Goal: Task Accomplishment & Management: Use online tool/utility

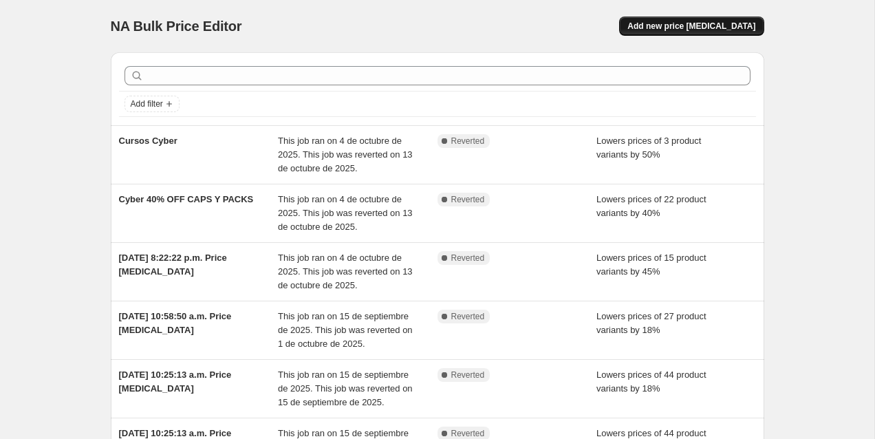
click at [662, 20] on button "Add new price [MEDICAL_DATA]" at bounding box center [691, 26] width 144 height 19
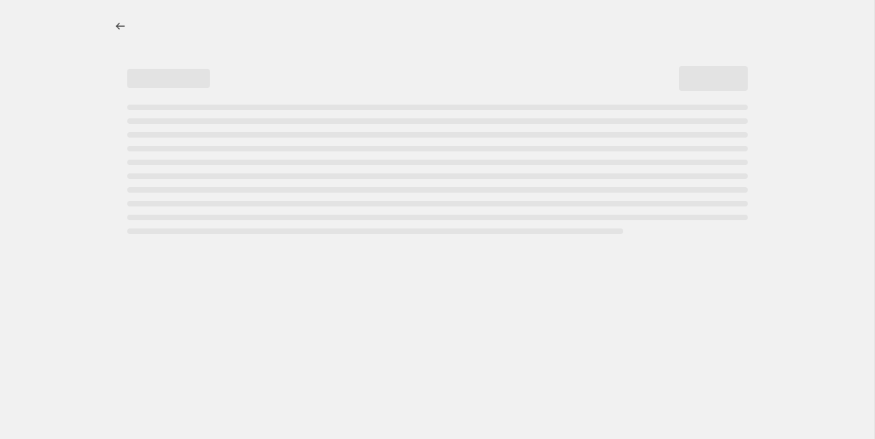
select select "percentage"
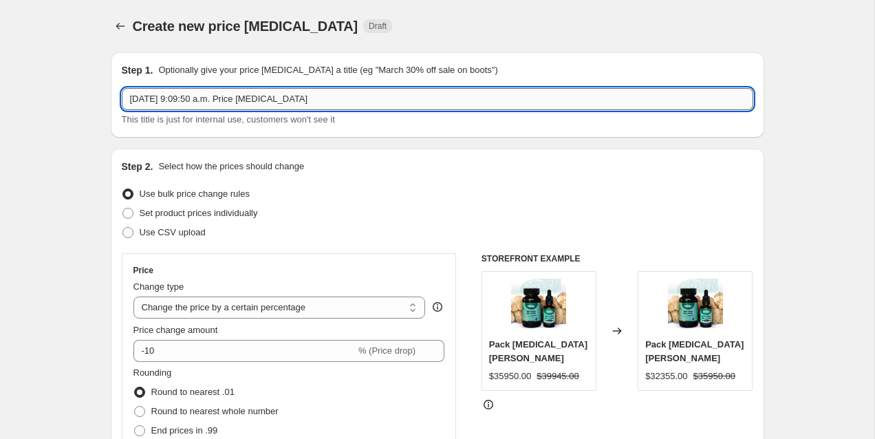
click at [208, 98] on input "[DATE] 9:09:50 a.m. Price [MEDICAL_DATA]" at bounding box center [437, 99] width 631 height 22
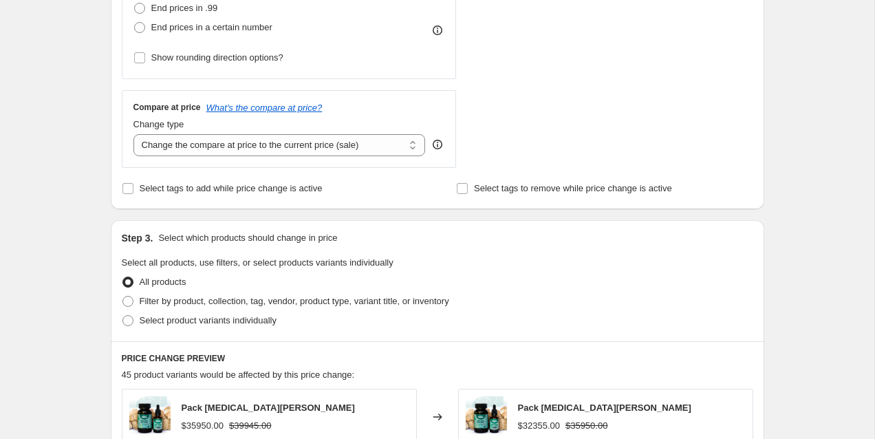
scroll to position [426, 0]
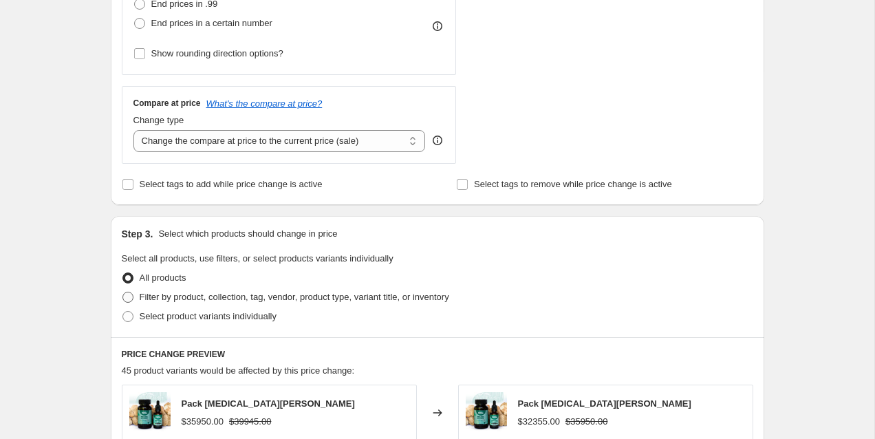
type input "Gotarios 10% Extra"
click at [133, 298] on label "Filter by product, collection, tag, vendor, product type, variant title, or inv…" at bounding box center [285, 296] width 327 height 19
click at [123, 292] on input "Filter by product, collection, tag, vendor, product type, variant title, or inv…" at bounding box center [122, 292] width 1 height 1
radio input "true"
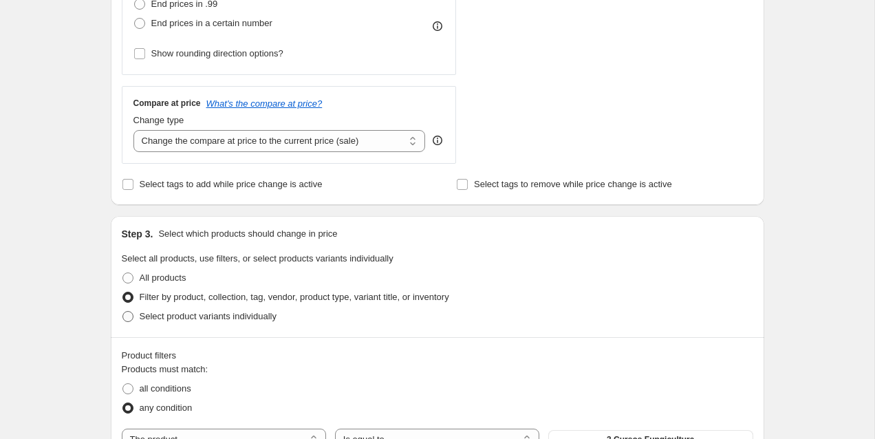
click at [129, 319] on span at bounding box center [127, 316] width 11 height 11
click at [123, 312] on input "Select product variants individually" at bounding box center [122, 311] width 1 height 1
radio input "true"
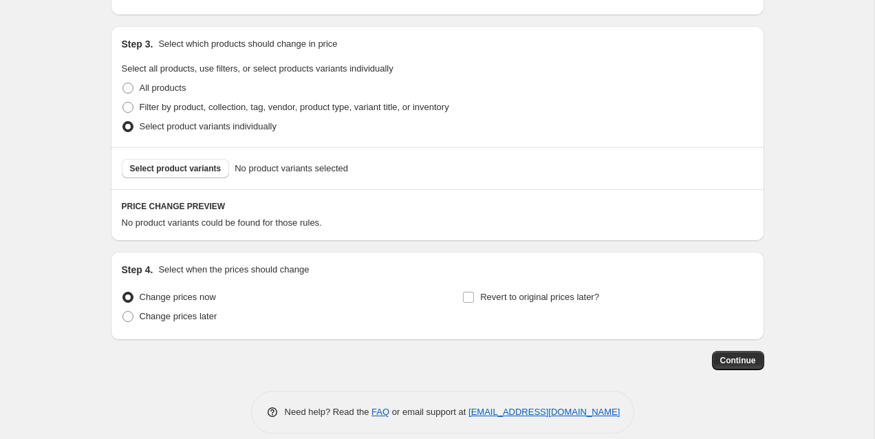
scroll to position [619, 0]
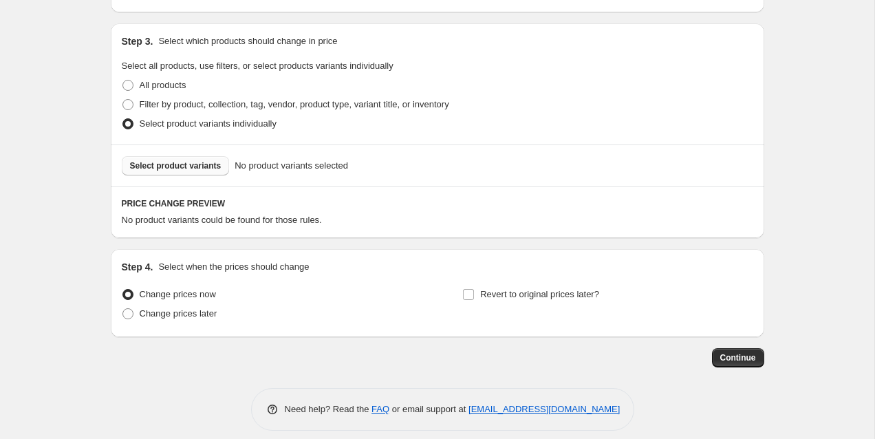
click at [184, 164] on span "Select product variants" at bounding box center [175, 165] width 91 height 11
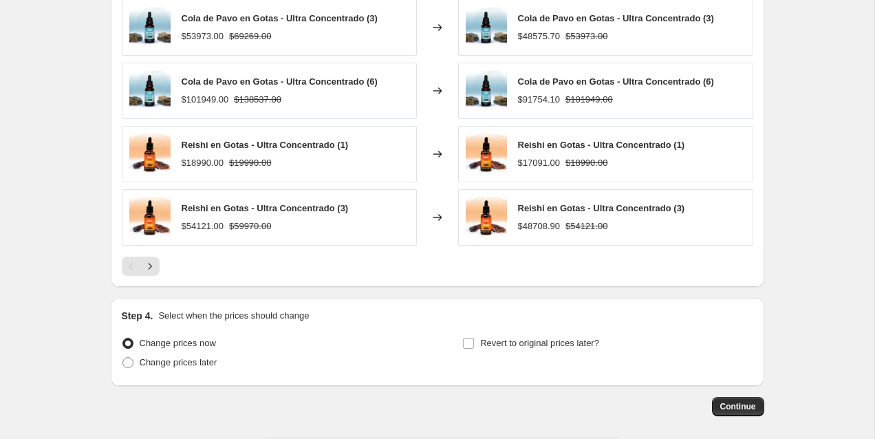
scroll to position [978, 0]
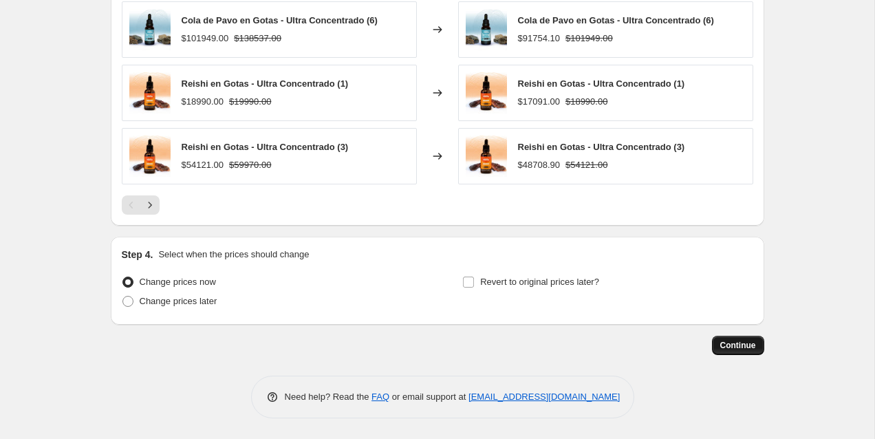
click at [716, 340] on button "Continue" at bounding box center [738, 345] width 52 height 19
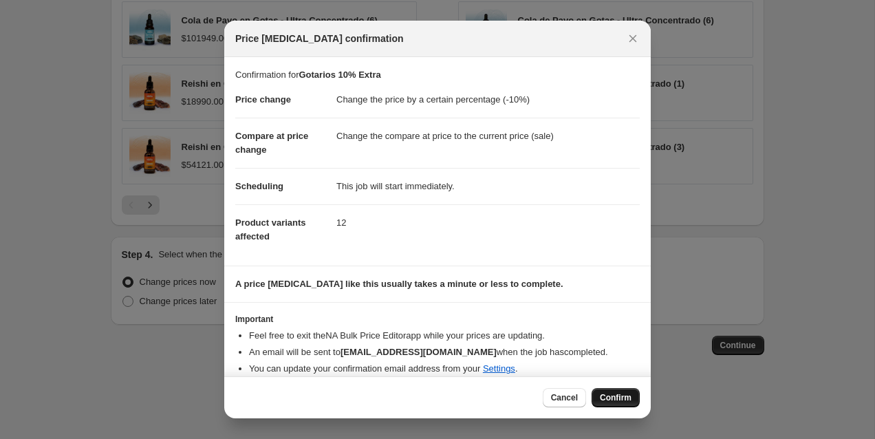
click at [614, 395] on span "Confirm" at bounding box center [616, 397] width 32 height 11
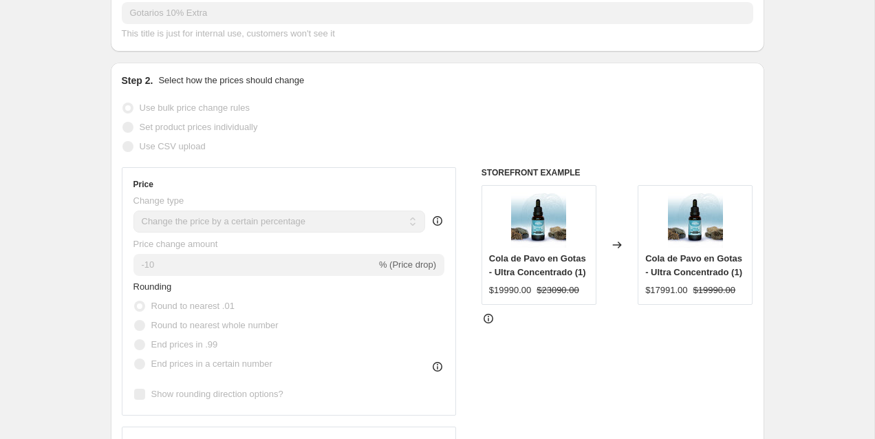
scroll to position [101, 0]
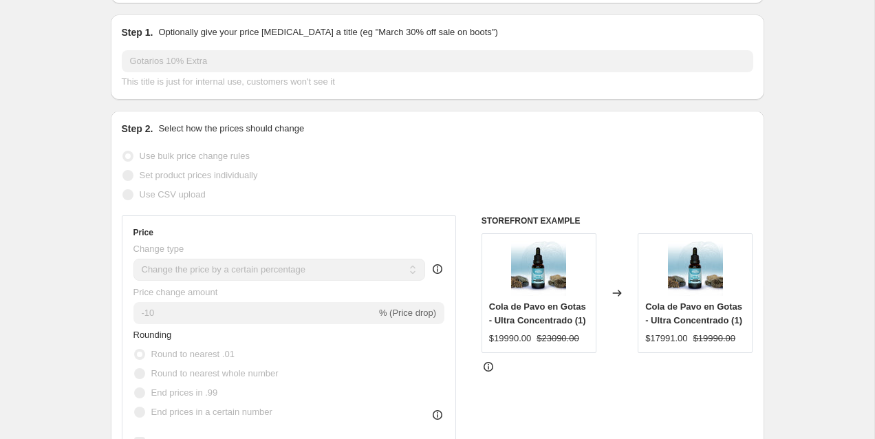
select select "percentage"
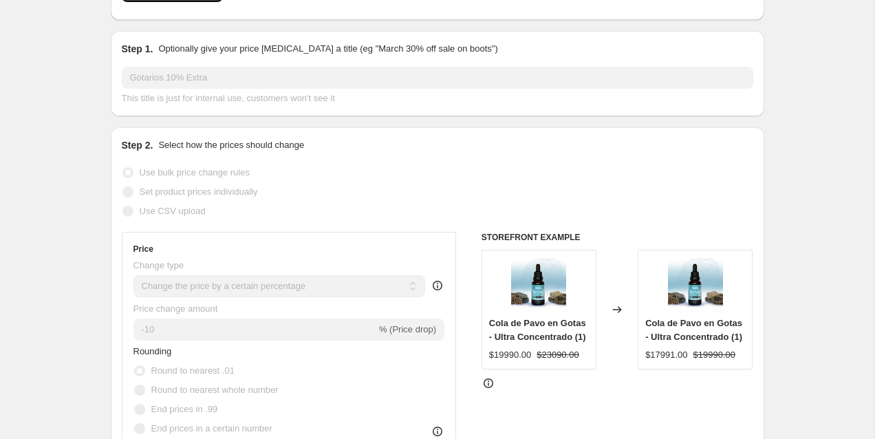
scroll to position [0, 0]
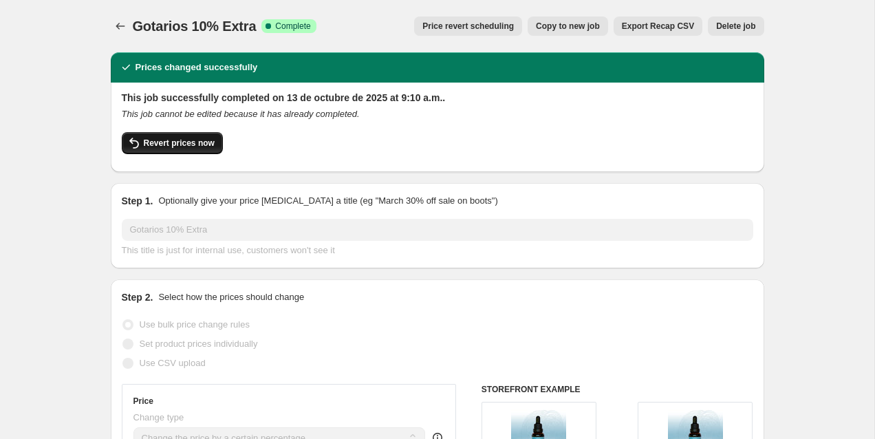
click at [175, 140] on span "Revert prices now" at bounding box center [179, 143] width 71 height 11
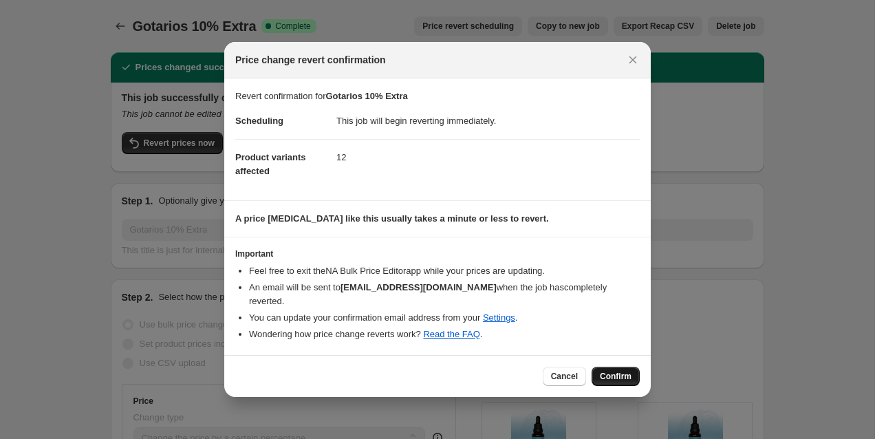
click at [601, 367] on button "Confirm" at bounding box center [615, 376] width 48 height 19
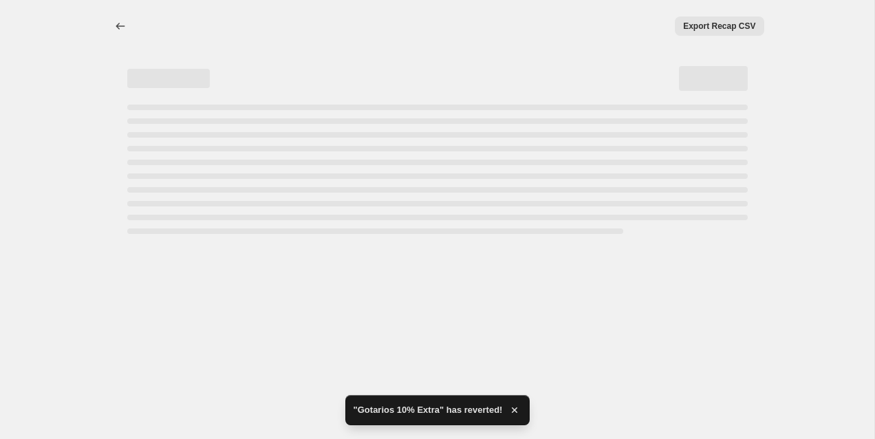
select select "percentage"
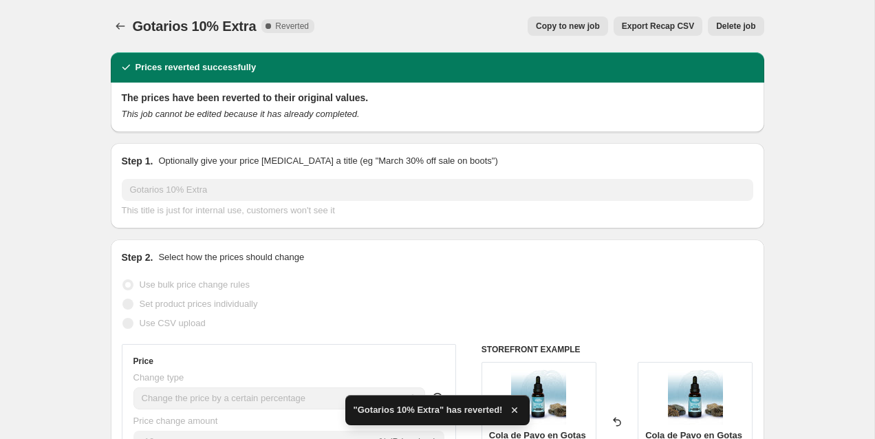
scroll to position [30, 0]
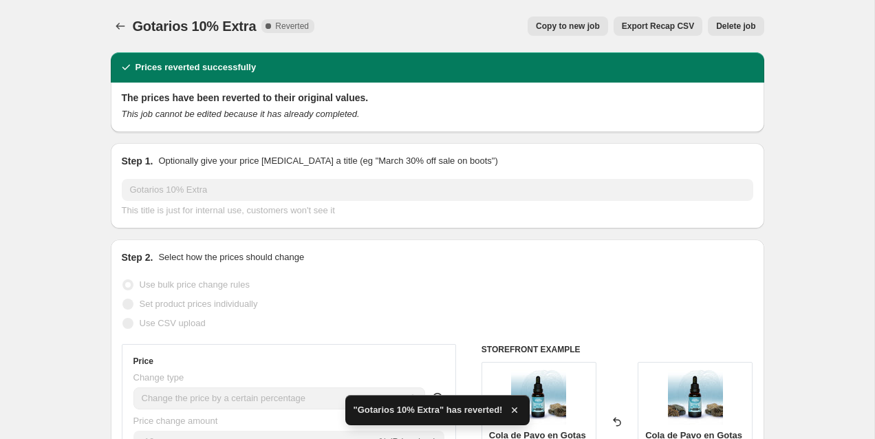
select select "percentage"
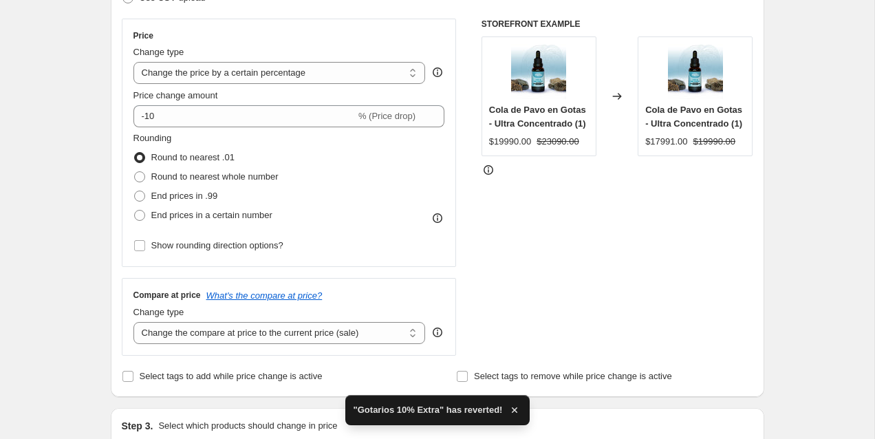
scroll to position [254, 0]
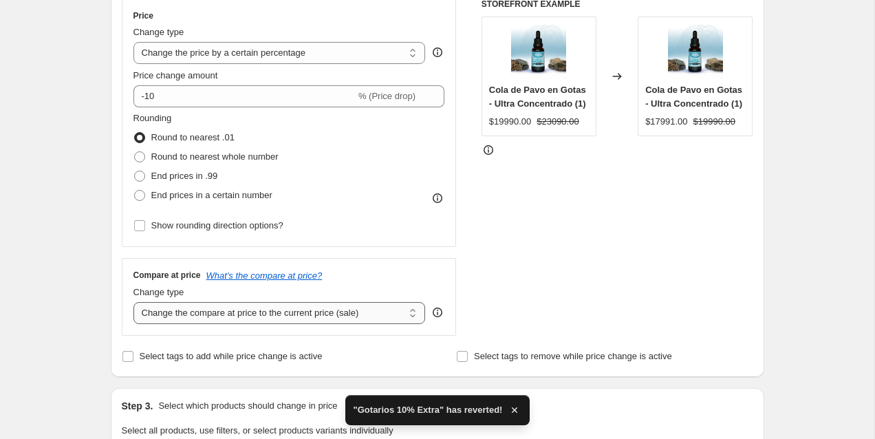
click at [310, 312] on select "Change the compare at price to the current price (sale) Change the compare at p…" at bounding box center [279, 313] width 292 height 22
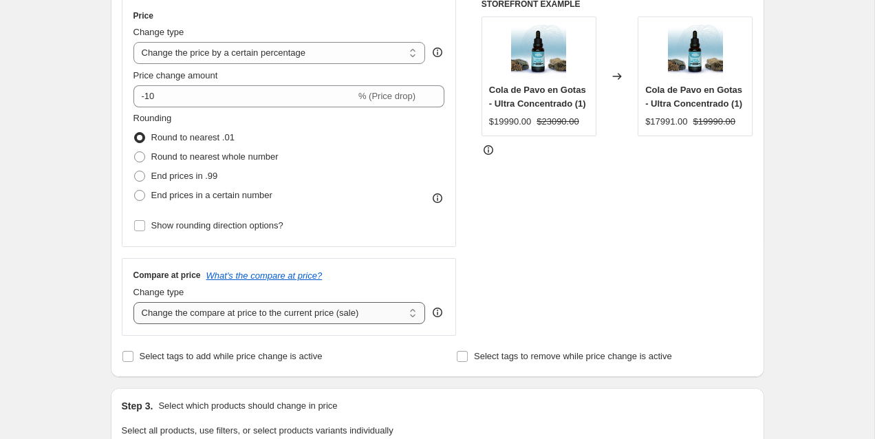
select select "no_change"
click at [133, 302] on select "Change the compare at price to the current price (sale) Change the compare at p…" at bounding box center [279, 313] width 292 height 22
click at [105, 301] on div "Step 1. Optionally give your price [MEDICAL_DATA] a title (eg "March 30% off sa…" at bounding box center [432, 432] width 664 height 1291
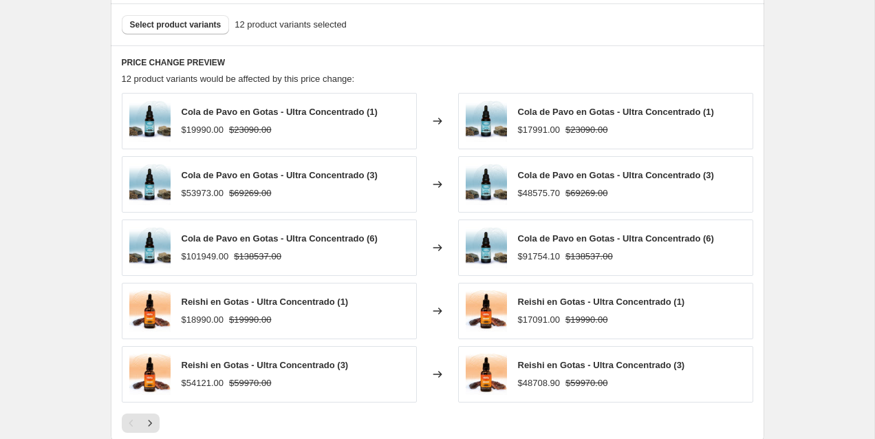
scroll to position [978, 0]
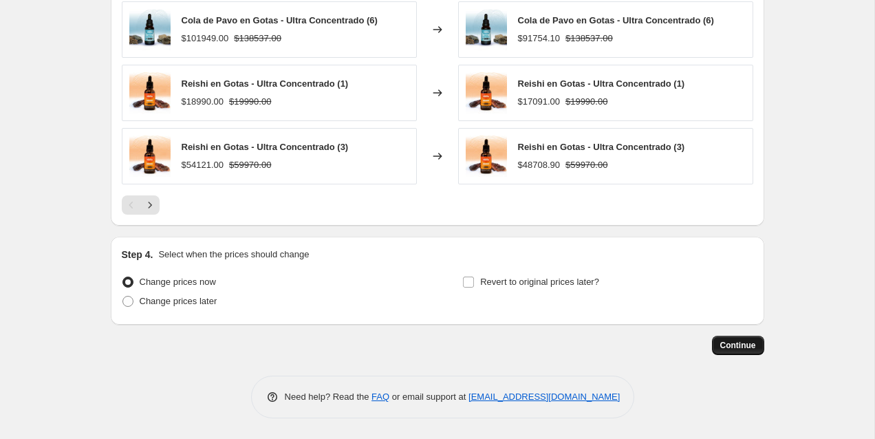
click at [735, 351] on button "Continue" at bounding box center [738, 345] width 52 height 19
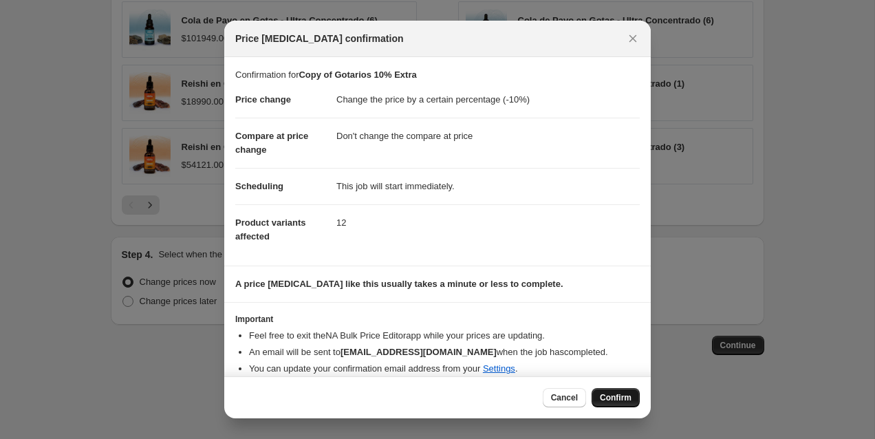
click at [613, 396] on span "Confirm" at bounding box center [616, 397] width 32 height 11
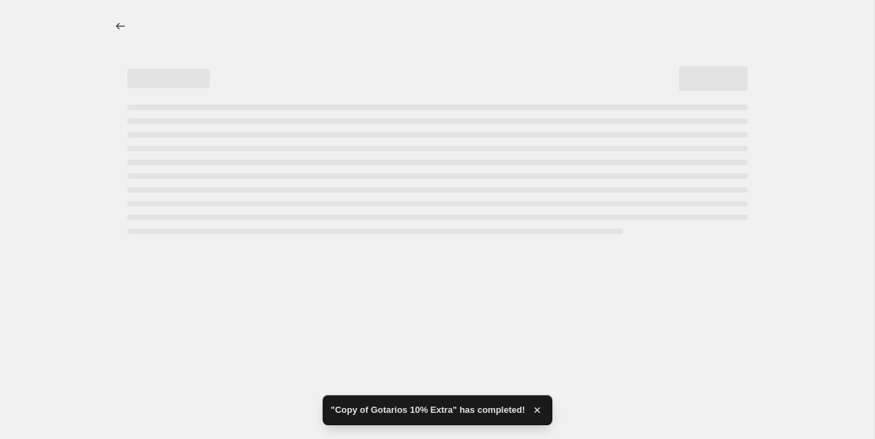
select select "percentage"
select select "no_change"
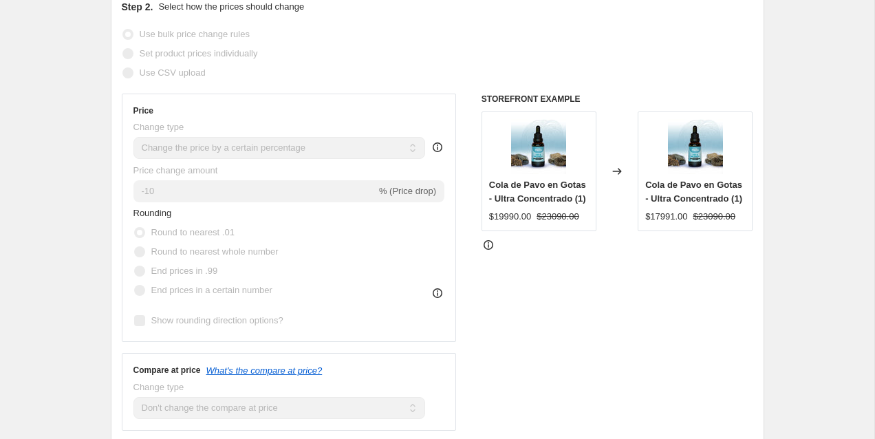
scroll to position [293, 0]
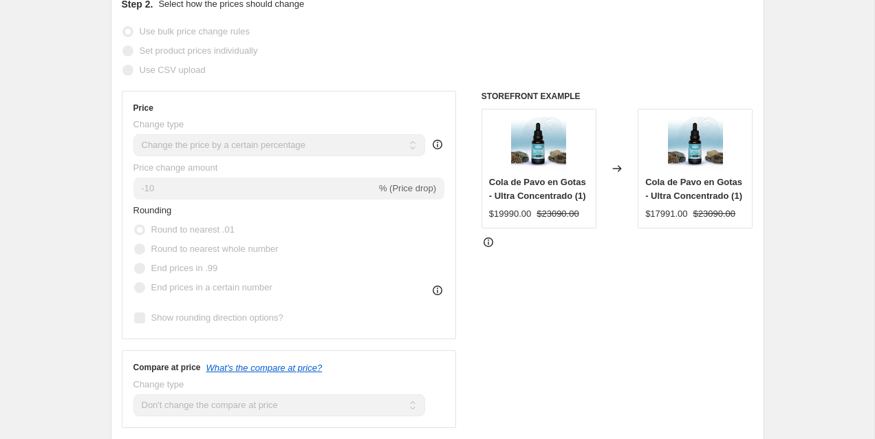
click at [409, 258] on div "Rounding Round to nearest .01 Round to nearest whole number End prices in .99 E…" at bounding box center [289, 251] width 312 height 94
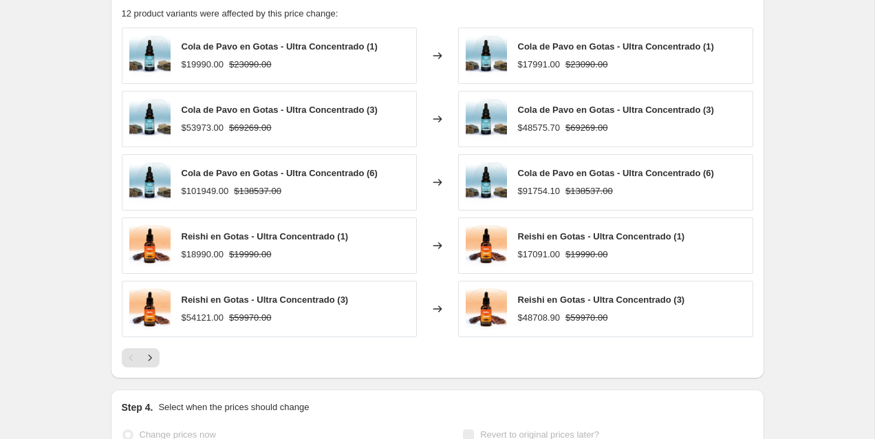
scroll to position [963, 0]
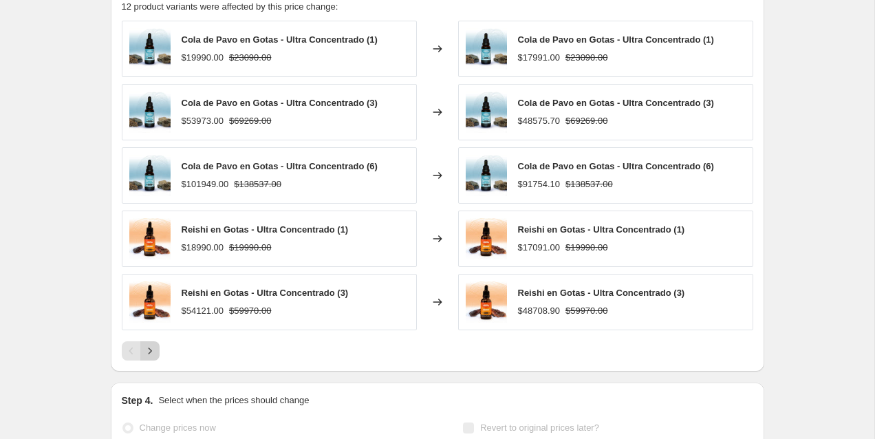
click at [157, 356] on button "Next" at bounding box center [149, 350] width 19 height 19
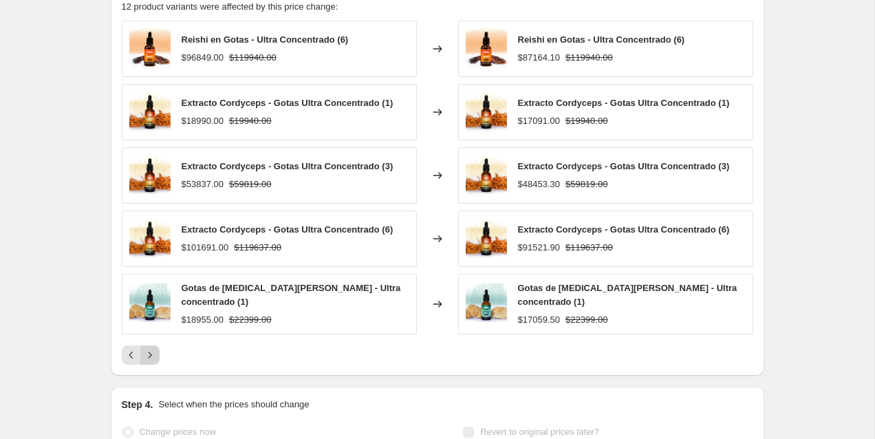
click at [153, 356] on icon "Next" at bounding box center [150, 355] width 14 height 14
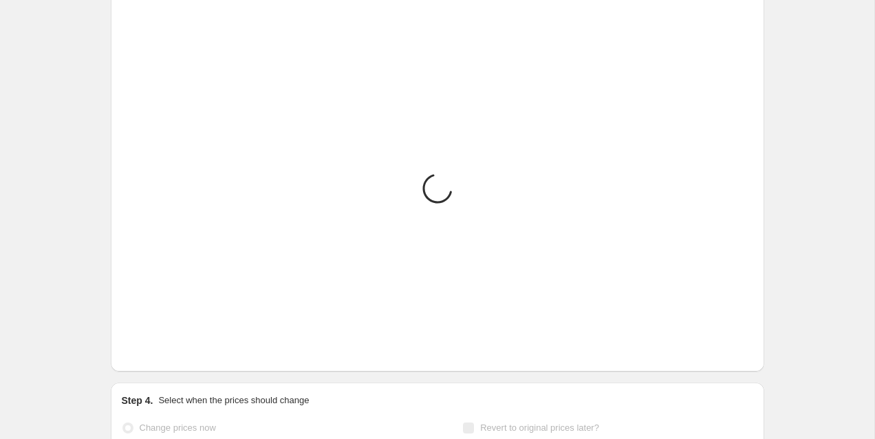
scroll to position [888, 0]
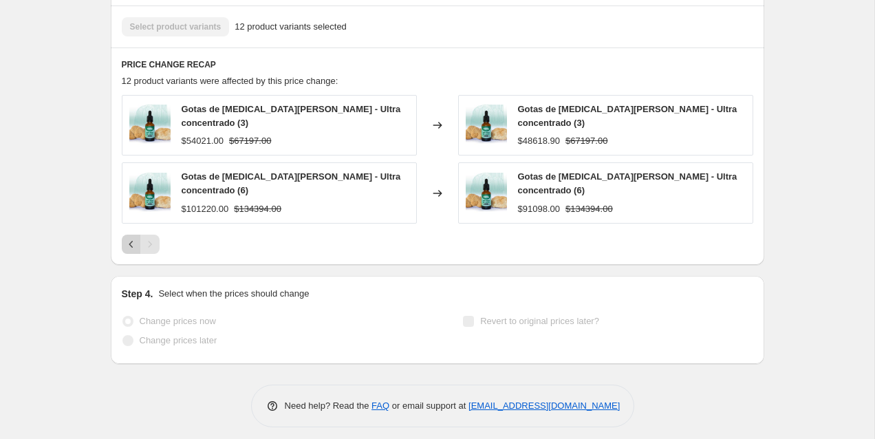
click at [124, 237] on icon "Previous" at bounding box center [131, 244] width 14 height 14
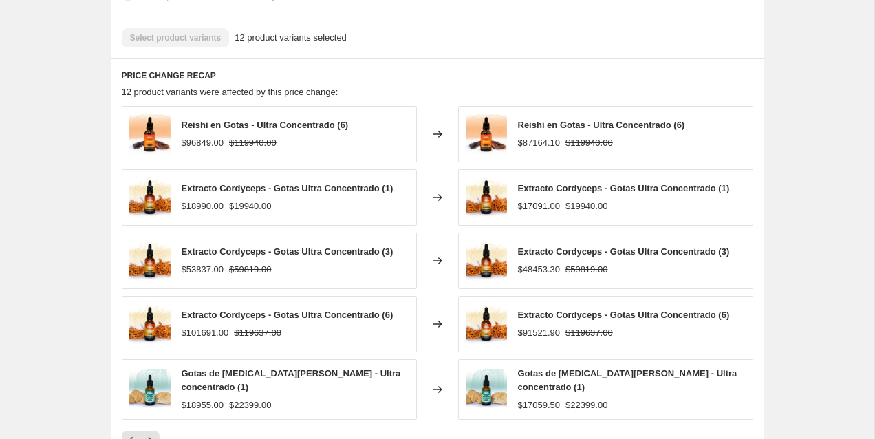
scroll to position [871, 0]
